Goal: Find specific page/section: Find specific page/section

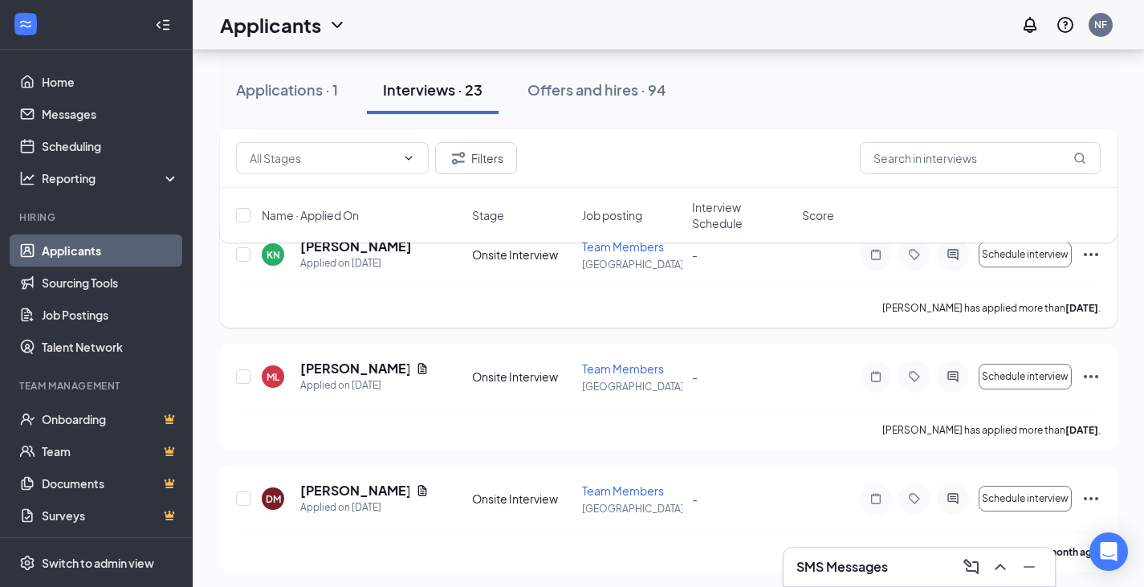
scroll to position [2428, 0]
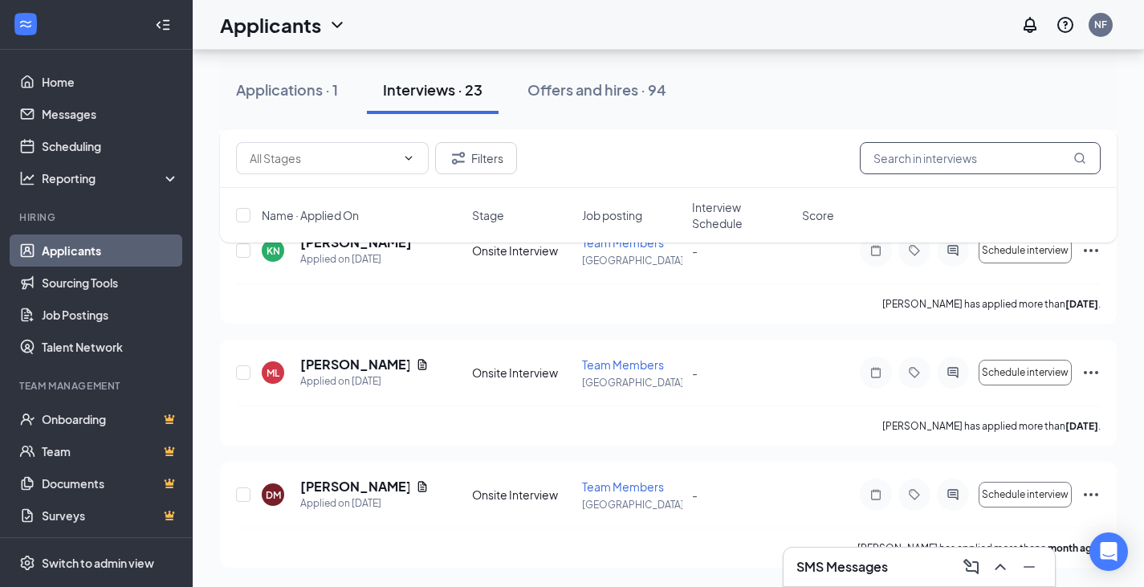
click at [979, 157] on input "text" at bounding box center [980, 158] width 241 height 32
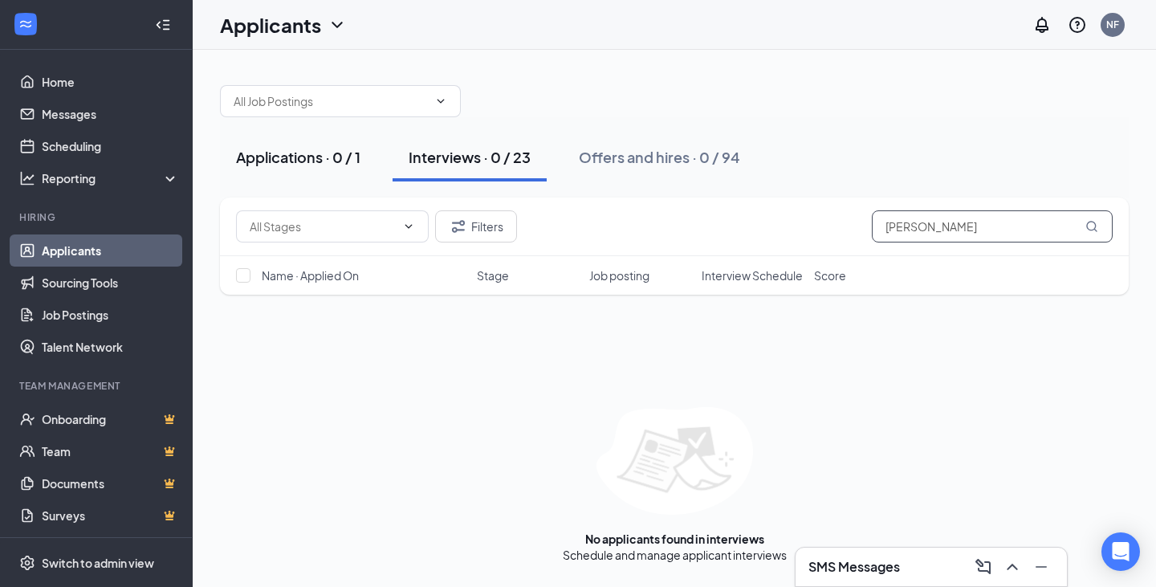
type input "[PERSON_NAME]"
click at [332, 159] on div "Applications · 0 / 1" at bounding box center [298, 157] width 124 height 20
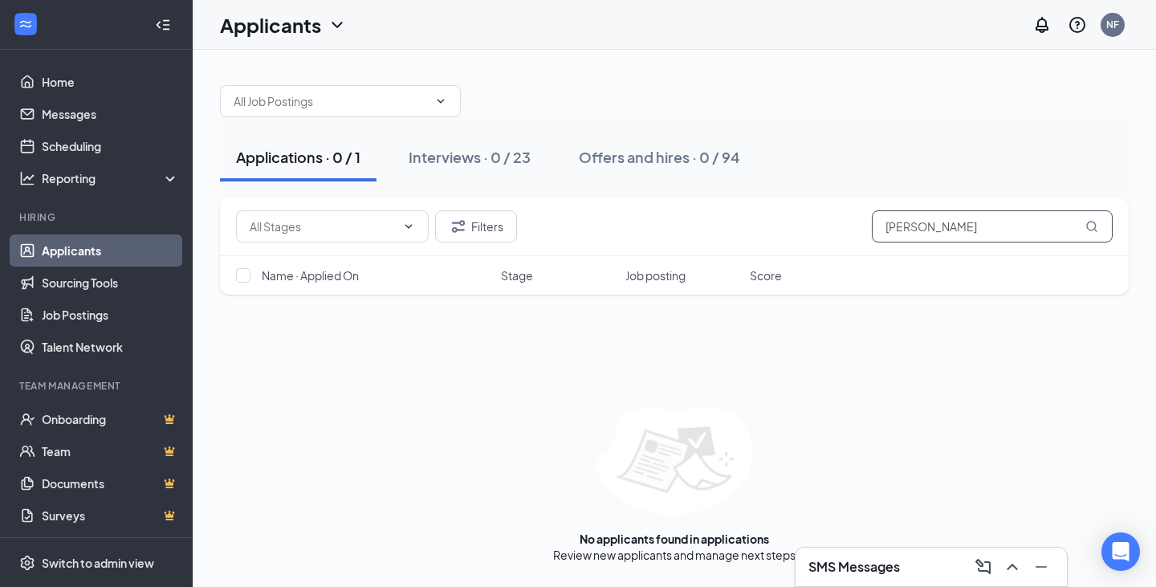
drag, startPoint x: 954, startPoint y: 232, endPoint x: 787, endPoint y: 204, distance: 169.4
click at [821, 219] on div "Filters [PERSON_NAME]" at bounding box center [674, 226] width 877 height 32
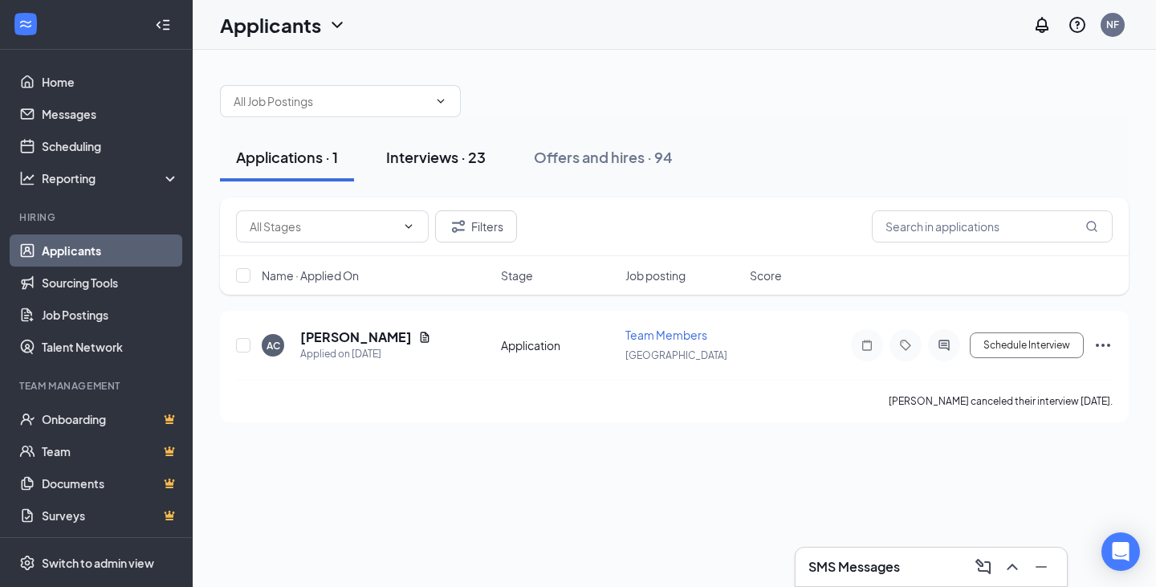
click at [449, 162] on div "Interviews · 23" at bounding box center [436, 157] width 100 height 20
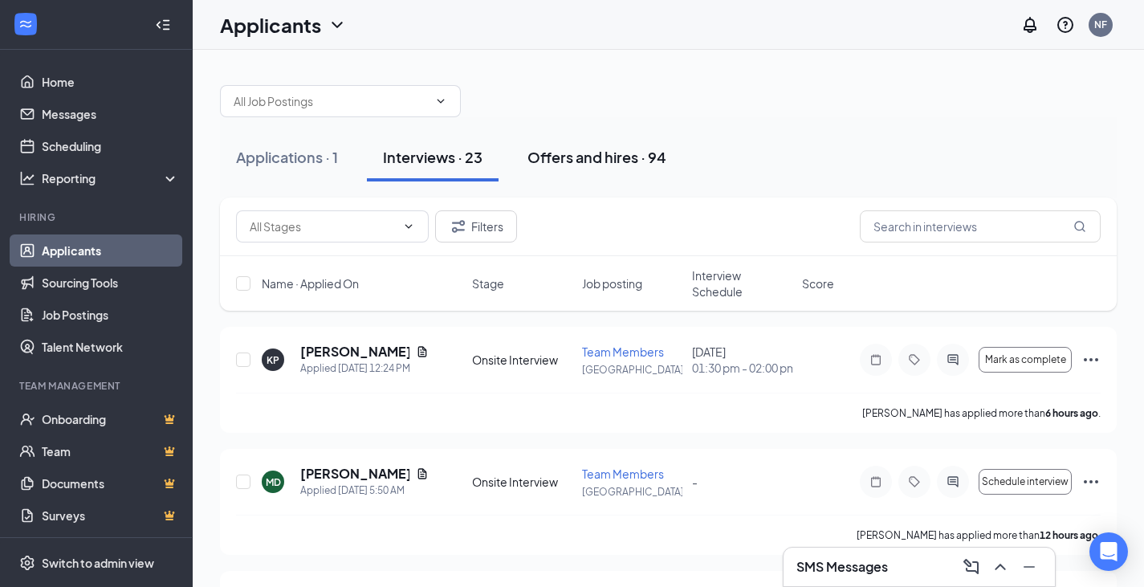
click at [590, 161] on div "Offers and hires · 94" at bounding box center [597, 157] width 139 height 20
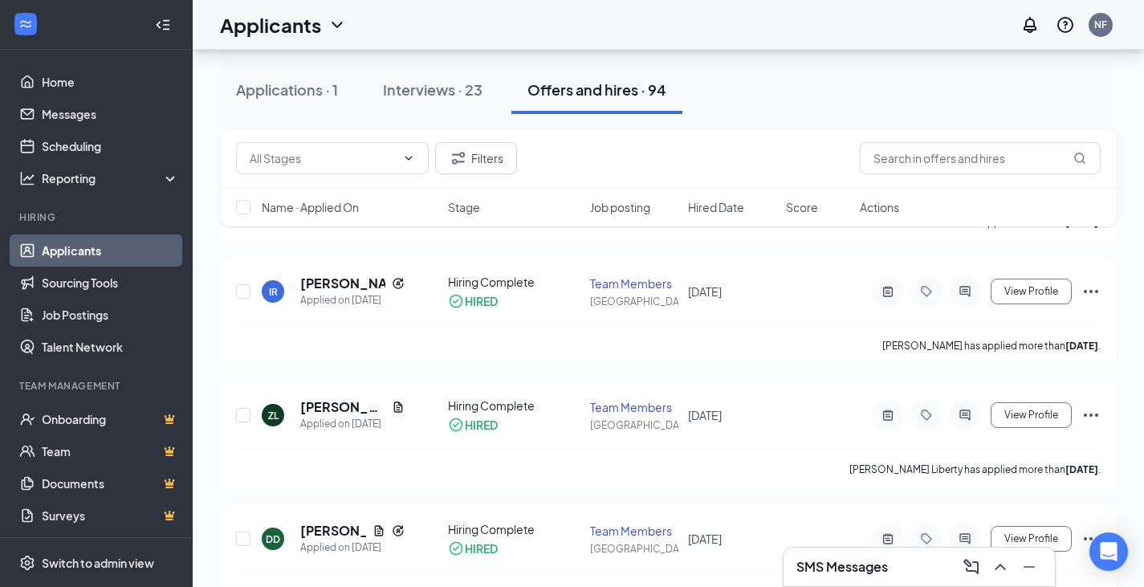
scroll to position [2730, 0]
